Goal: Transaction & Acquisition: Subscribe to service/newsletter

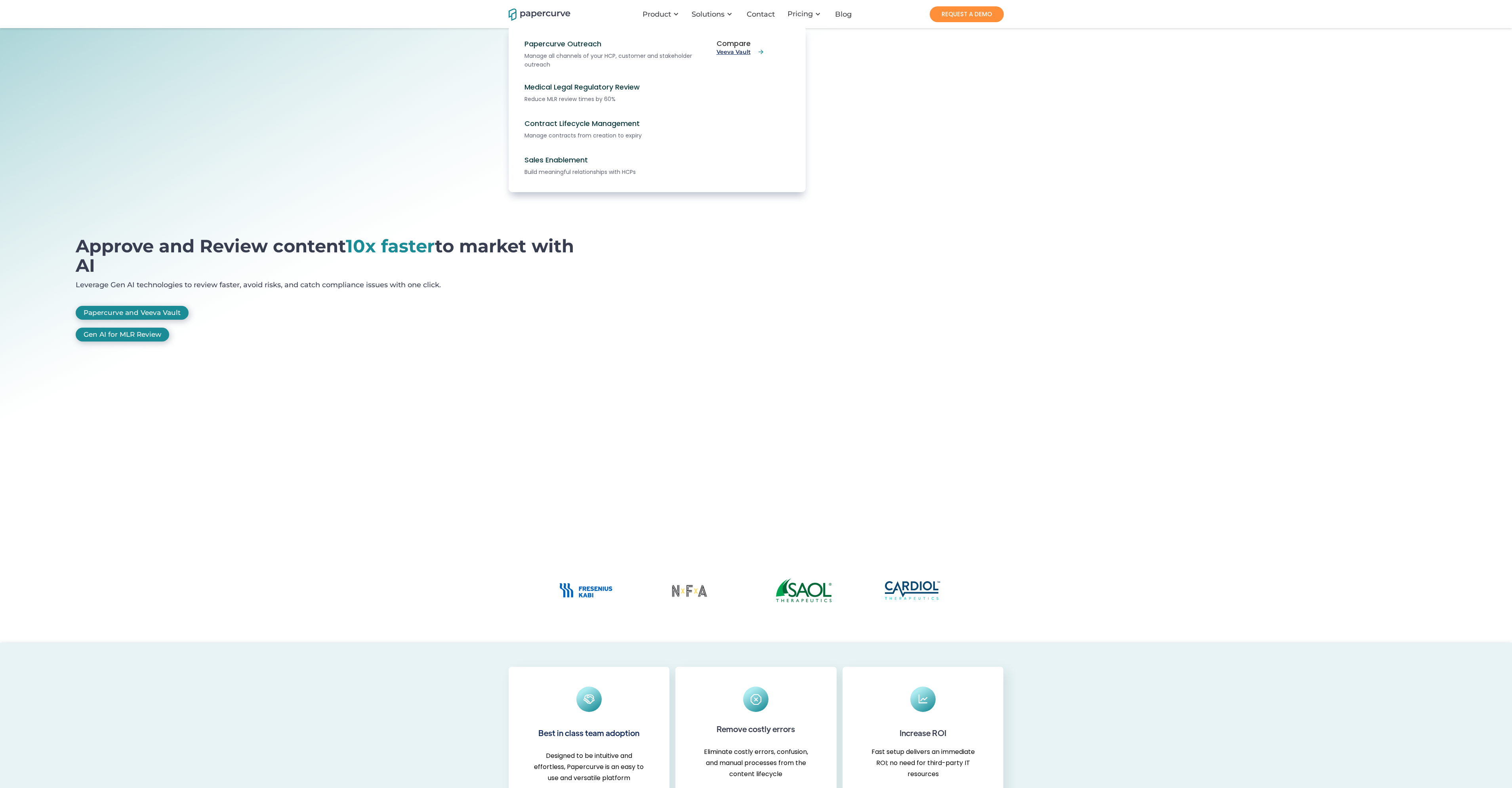
click at [738, 50] on link "Veeva Vault" at bounding box center [741, 51] width 48 height 7
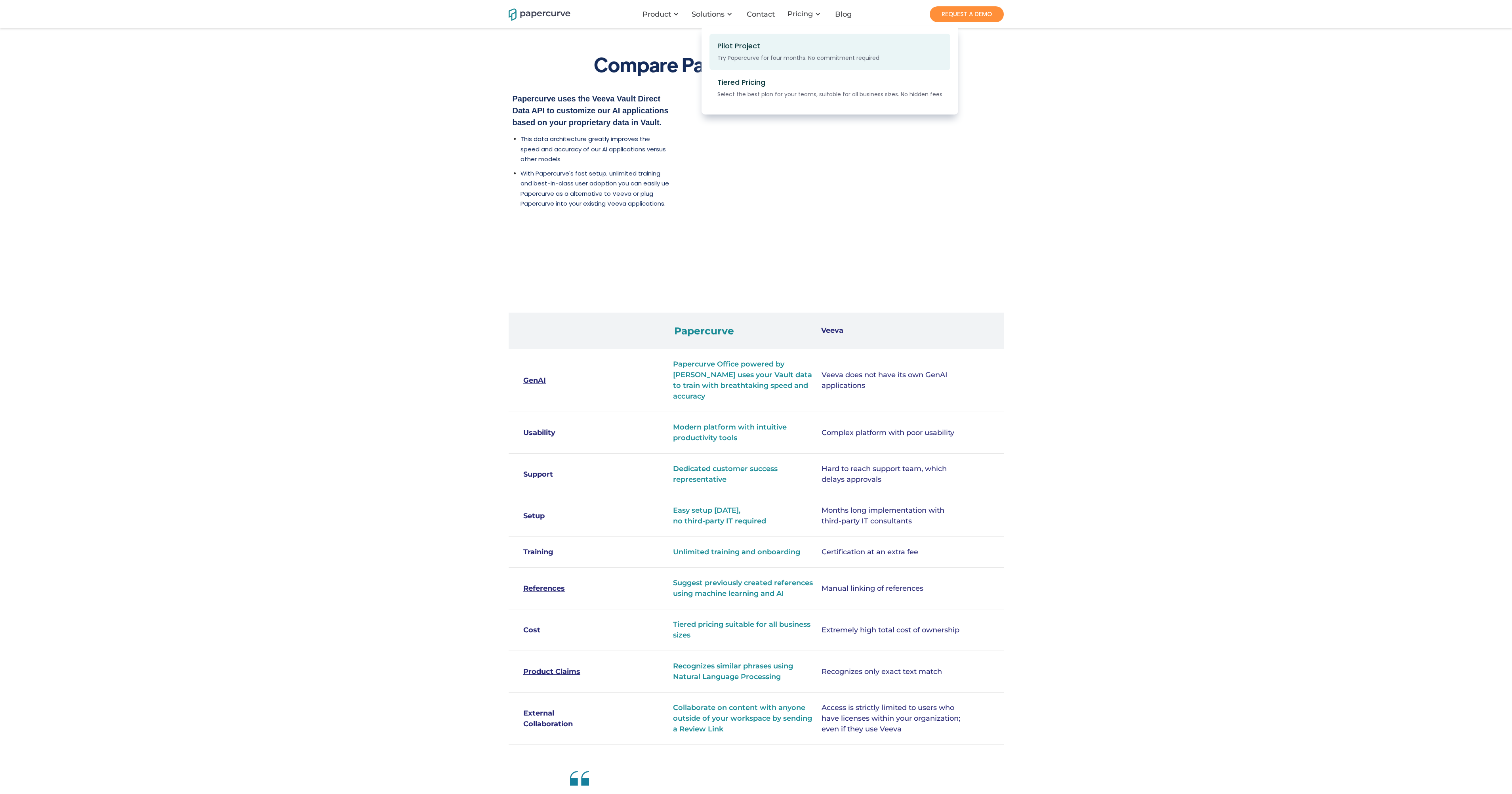
click at [801, 52] on div "Pilot Project Try Papercurve for four months. No commitment required" at bounding box center [796, 52] width 157 height 21
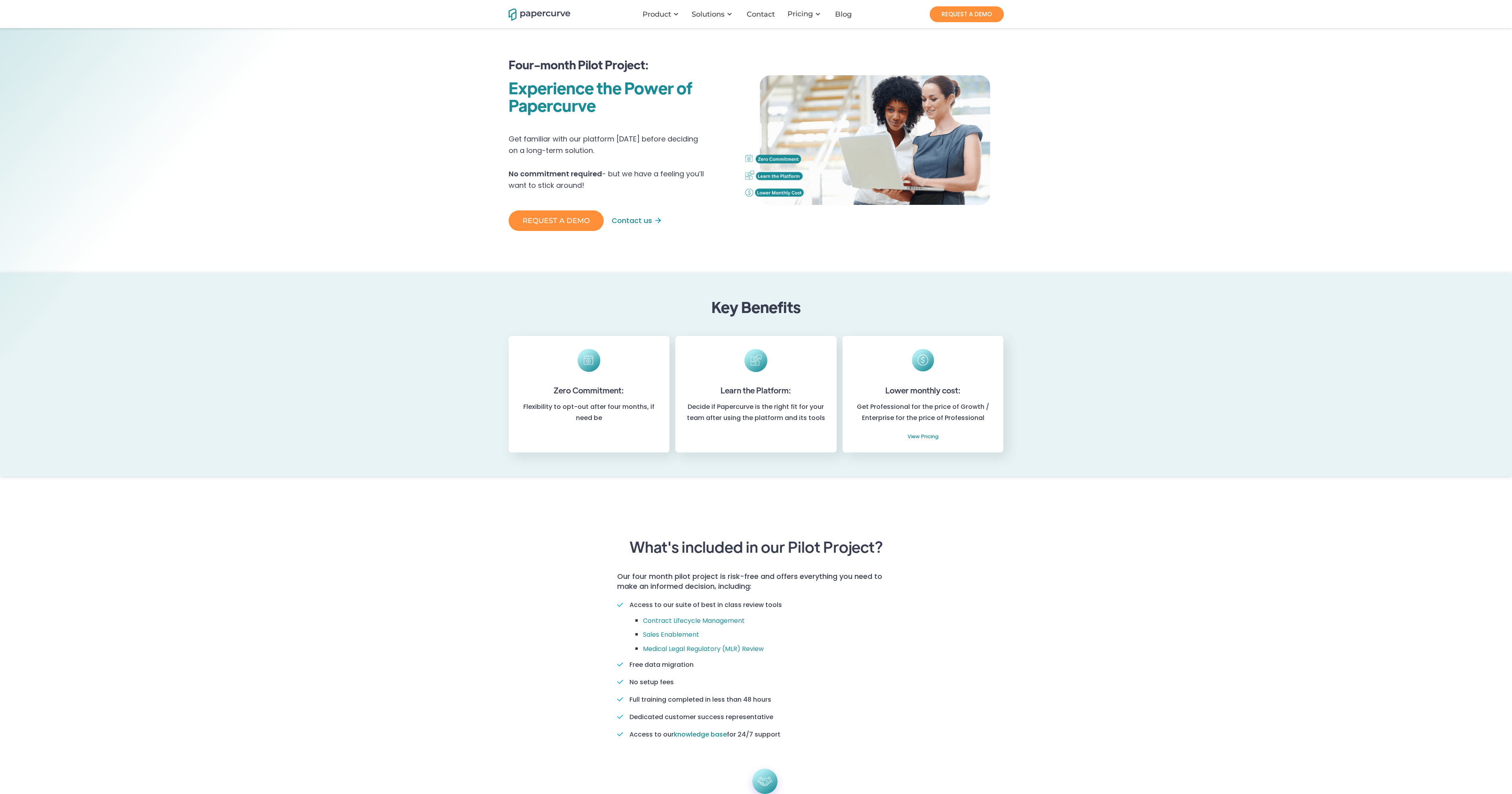
click at [298, 162] on div "Four-month Pilot Project: Experience the Power of Papercurve Get familiar with …" at bounding box center [756, 151] width 1512 height 246
